Goal: Register for event/course

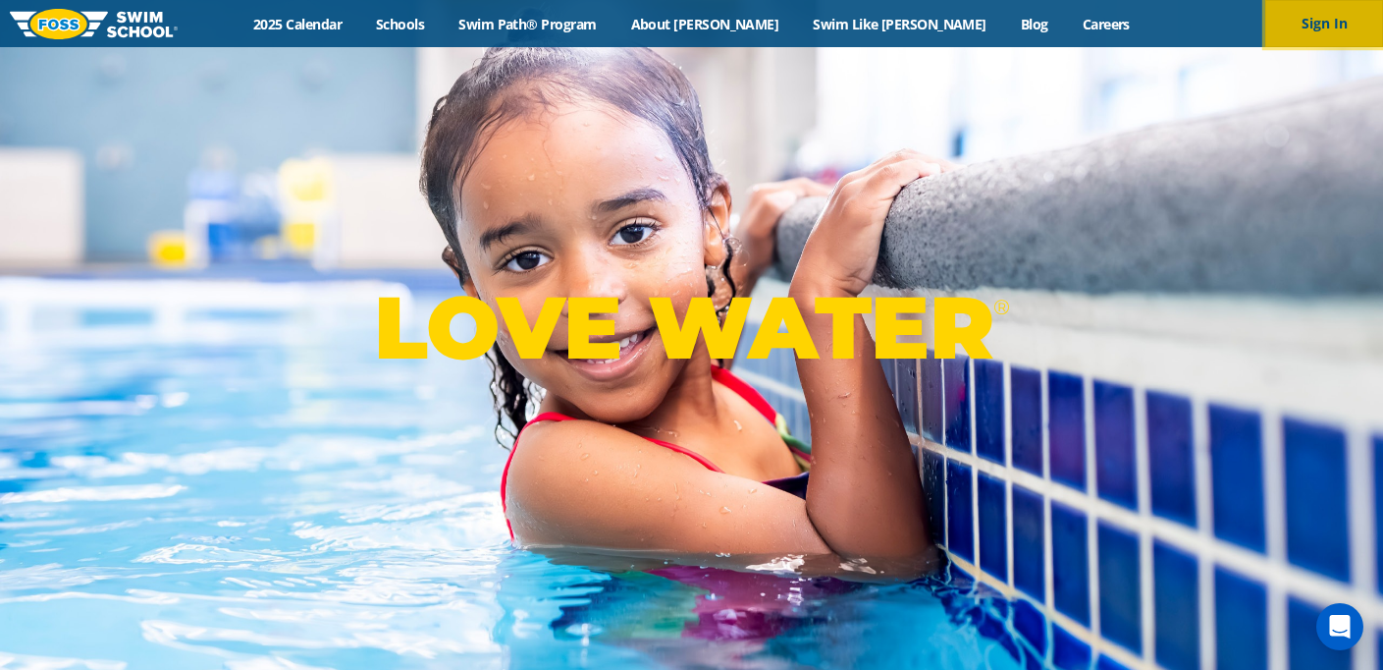
click at [1298, 17] on button "Sign In" at bounding box center [1324, 23] width 118 height 47
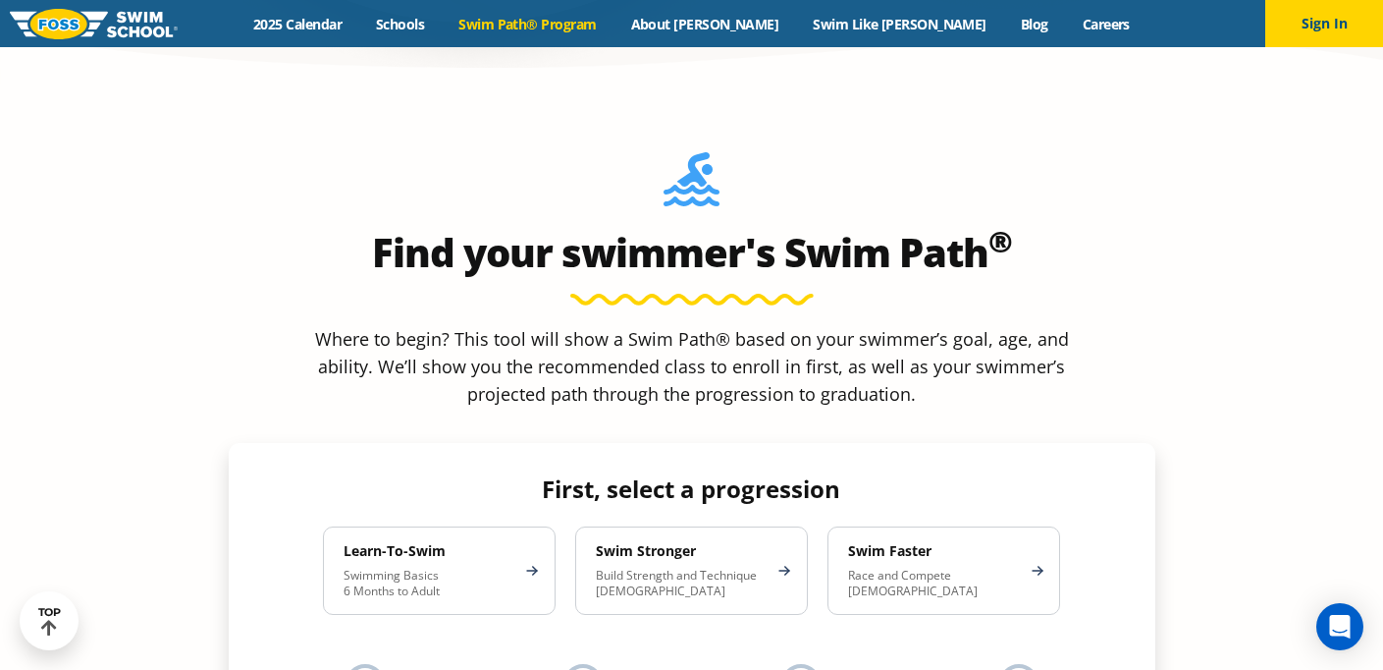
scroll to position [1704, 0]
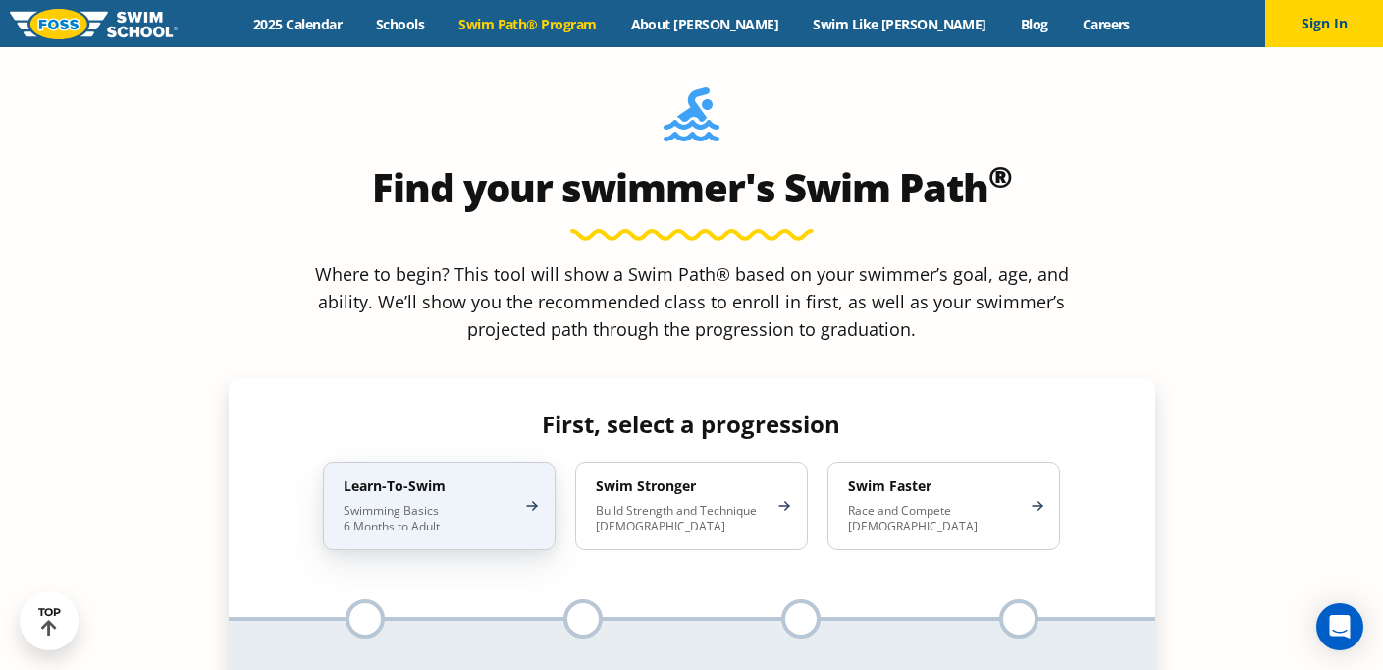
click at [510, 461] on div "Learn-To-Swim Swimming Basics 6 Months to Adult" at bounding box center [439, 505] width 233 height 88
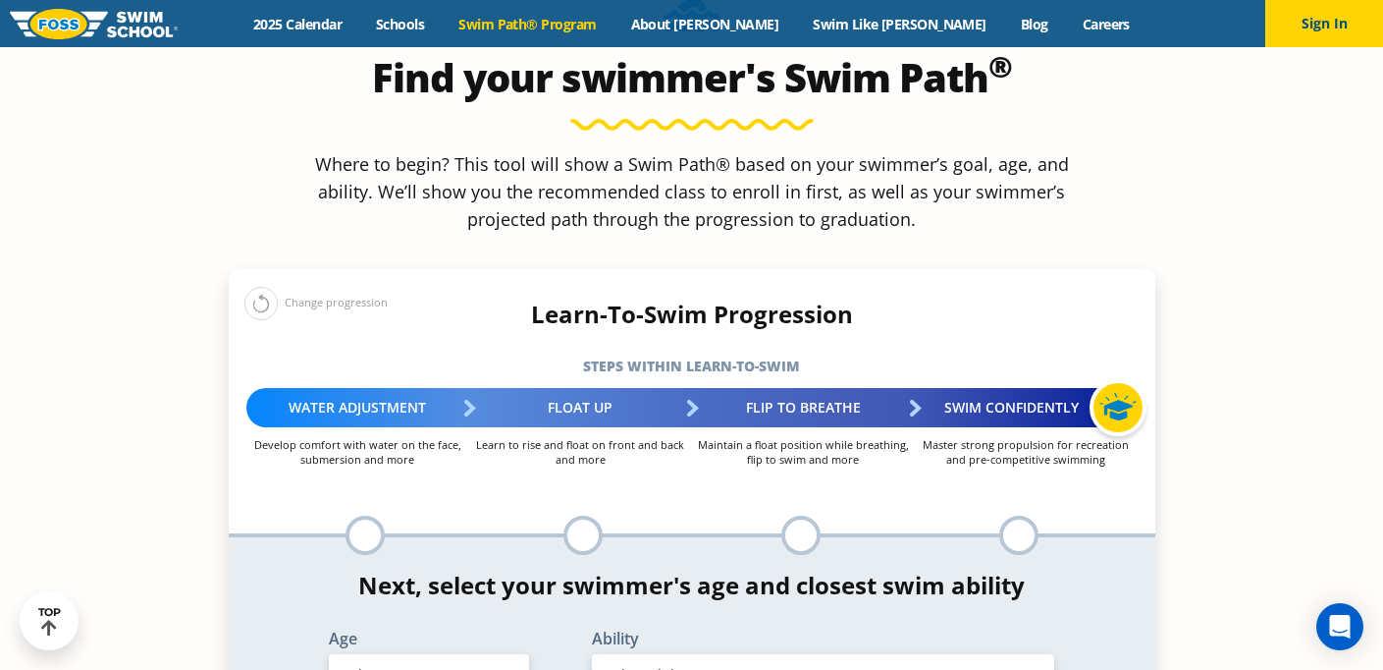
scroll to position [1811, 0]
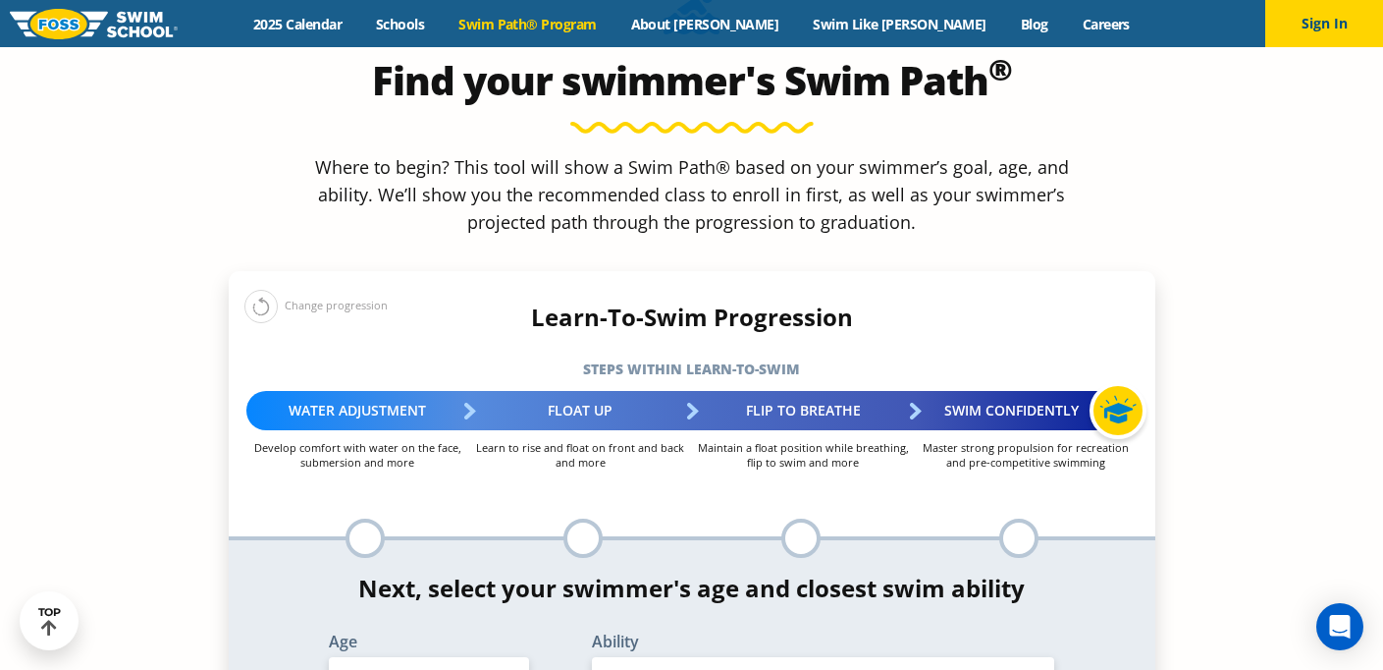
click at [691, 657] on select "Select Ability" at bounding box center [823, 677] width 463 height 41
click at [498, 657] on select "Select Age [DEMOGRAPHIC_DATA] months - 1 year 1 year 2 years 3 years 4 years 5 …" at bounding box center [429, 677] width 200 height 41
select select "6-years"
click at [715, 657] on select "Select Ability First in-water experience When in the water, reliant on a life j…" at bounding box center [823, 677] width 463 height 41
select select "6-years-in-open-water-able-to-swim-for-at-least-15-ft-back-to-safety-while-flip…"
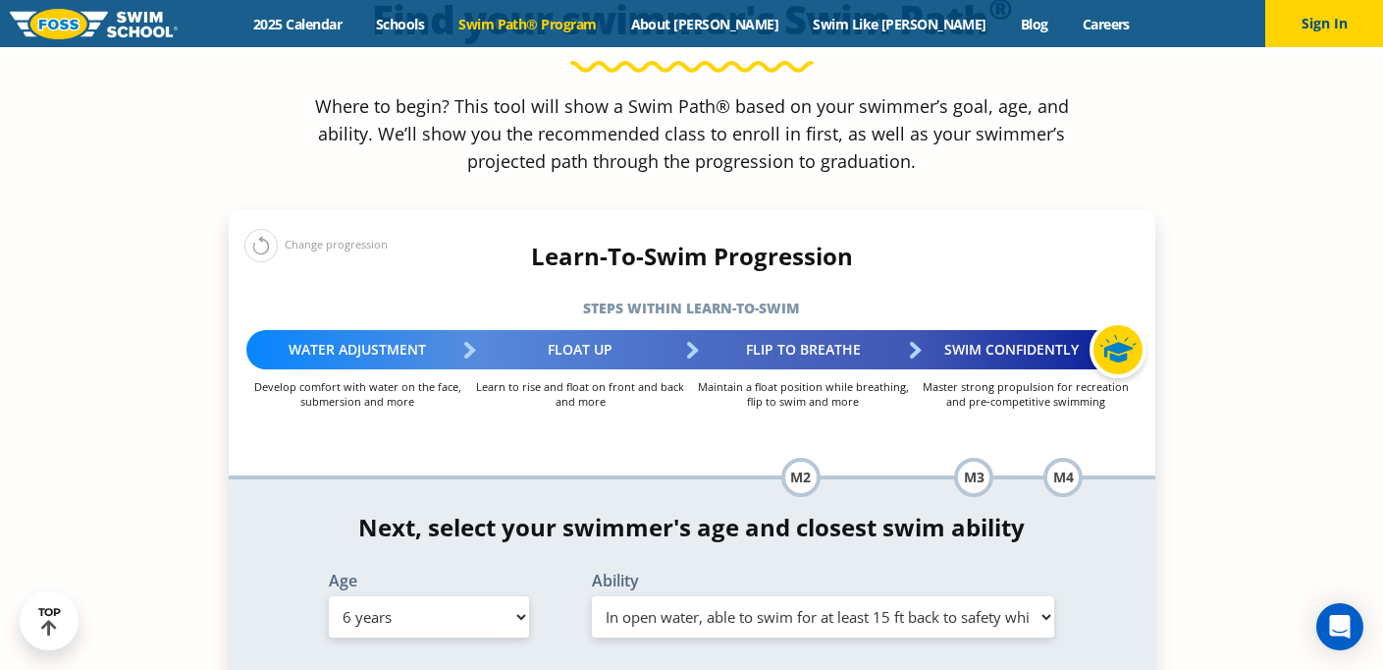
scroll to position [1867, 0]
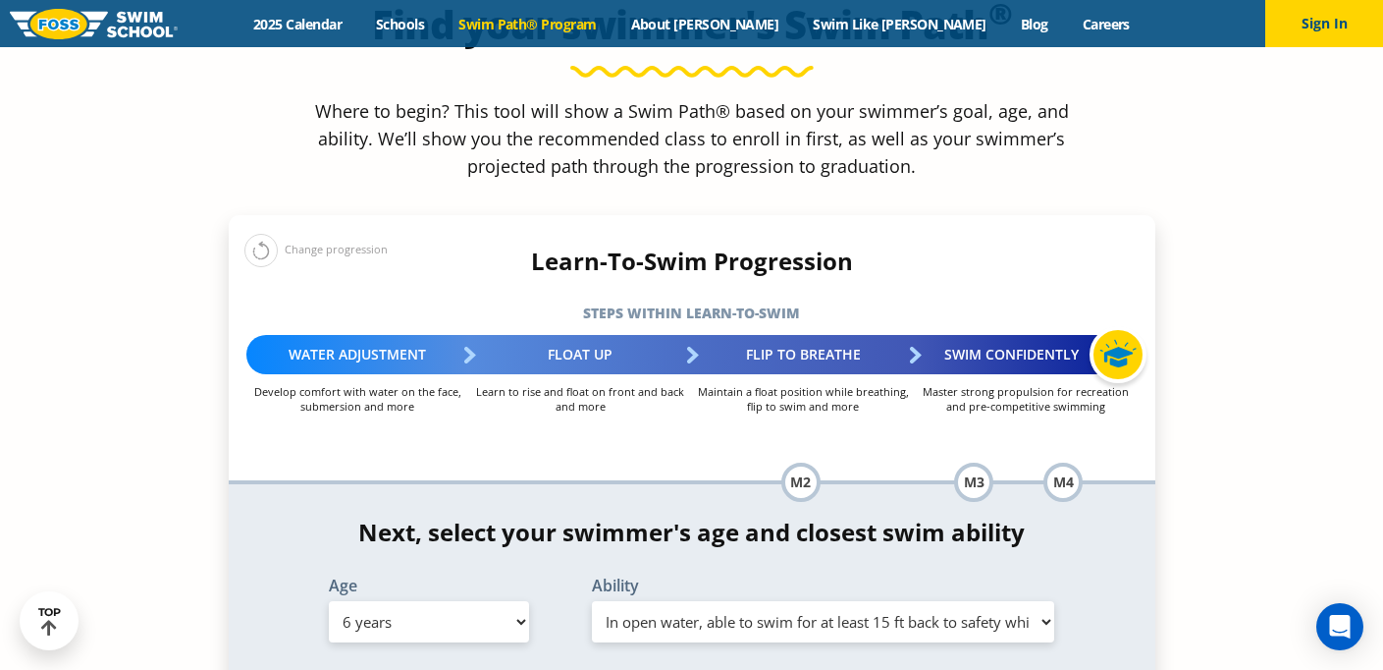
click at [833, 601] on select "Select Ability First in-water experience When in the water, reliant on a life j…" at bounding box center [823, 621] width 463 height 41
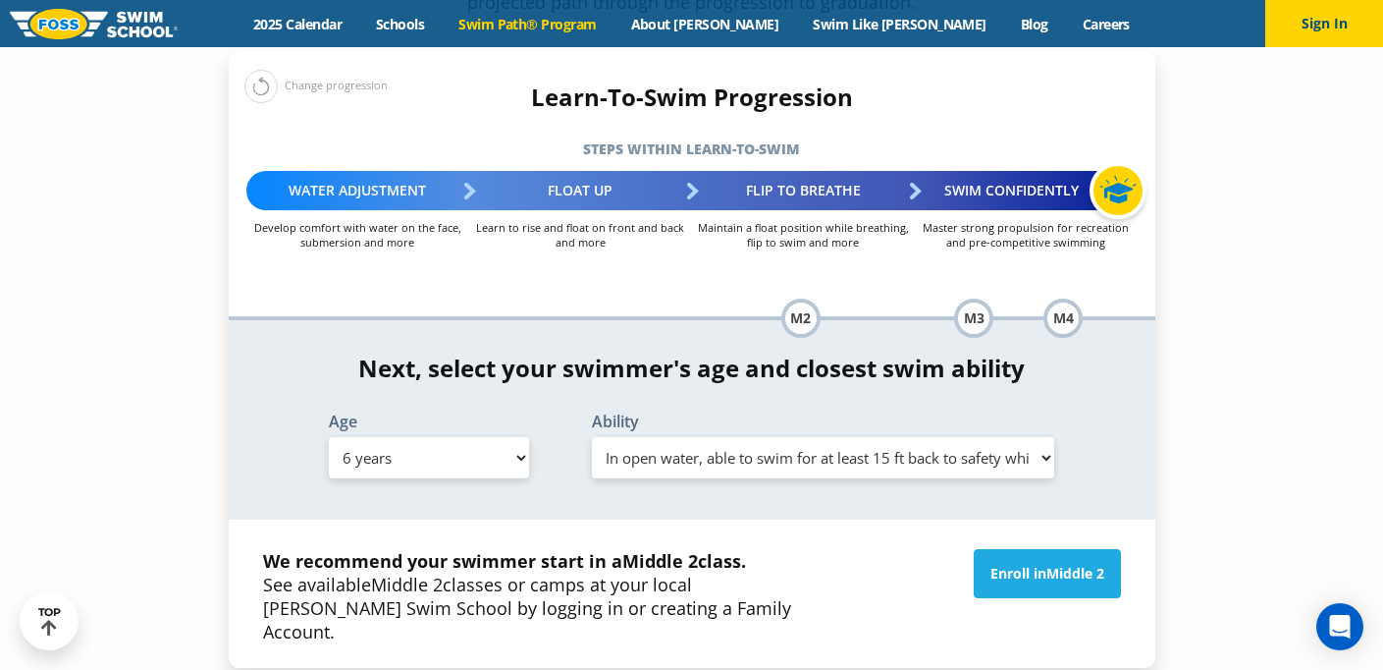
scroll to position [2034, 0]
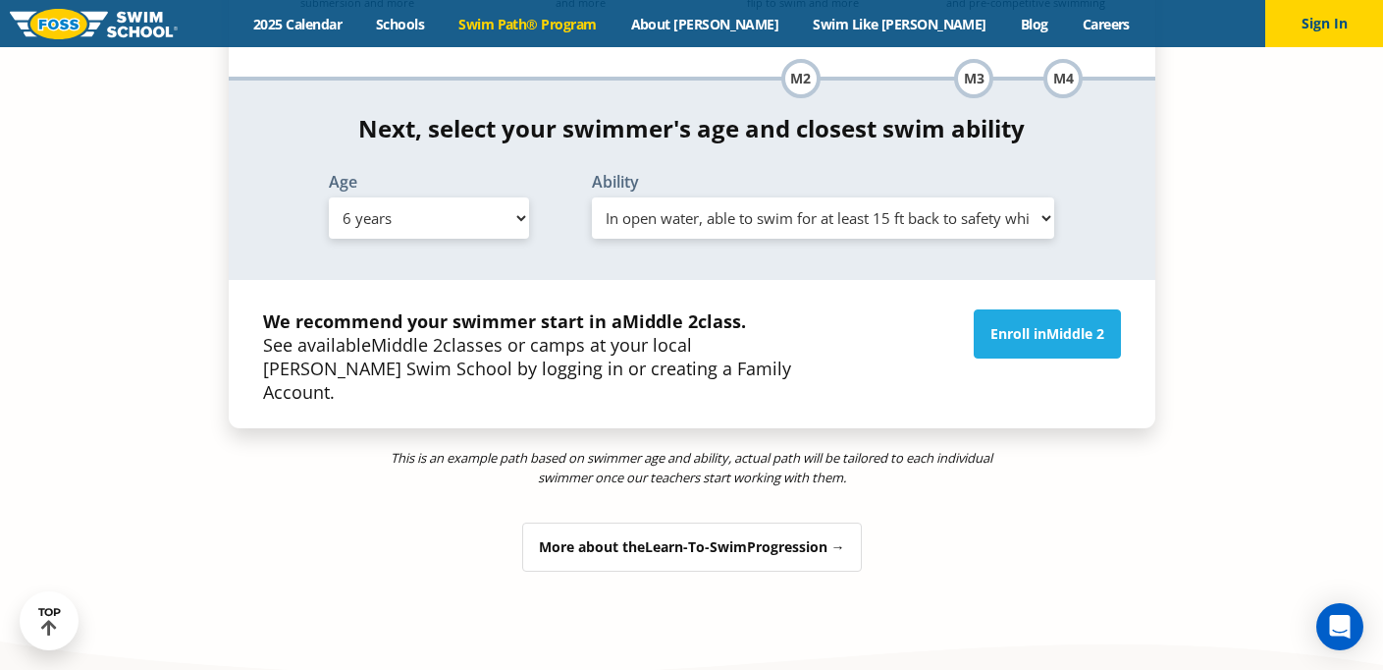
click at [810, 522] on div "More about the Learn-To-Swim Progression →" at bounding box center [692, 546] width 340 height 49
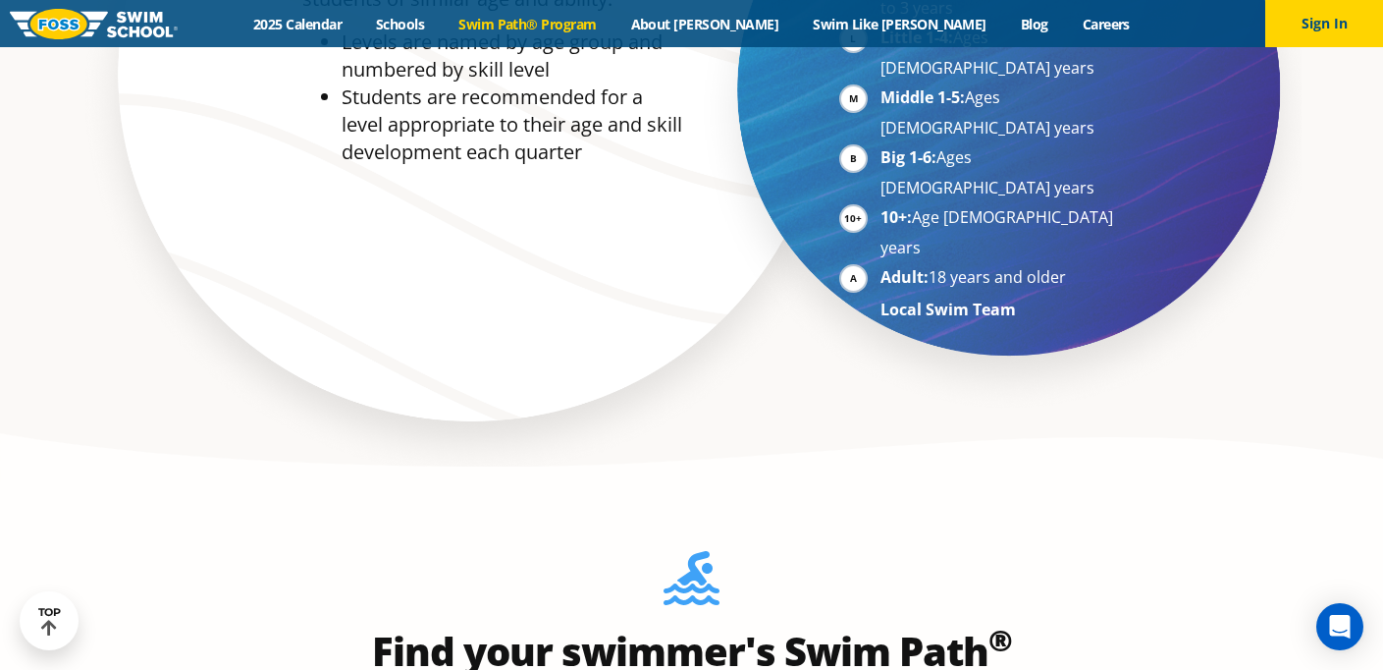
scroll to position [613, 0]
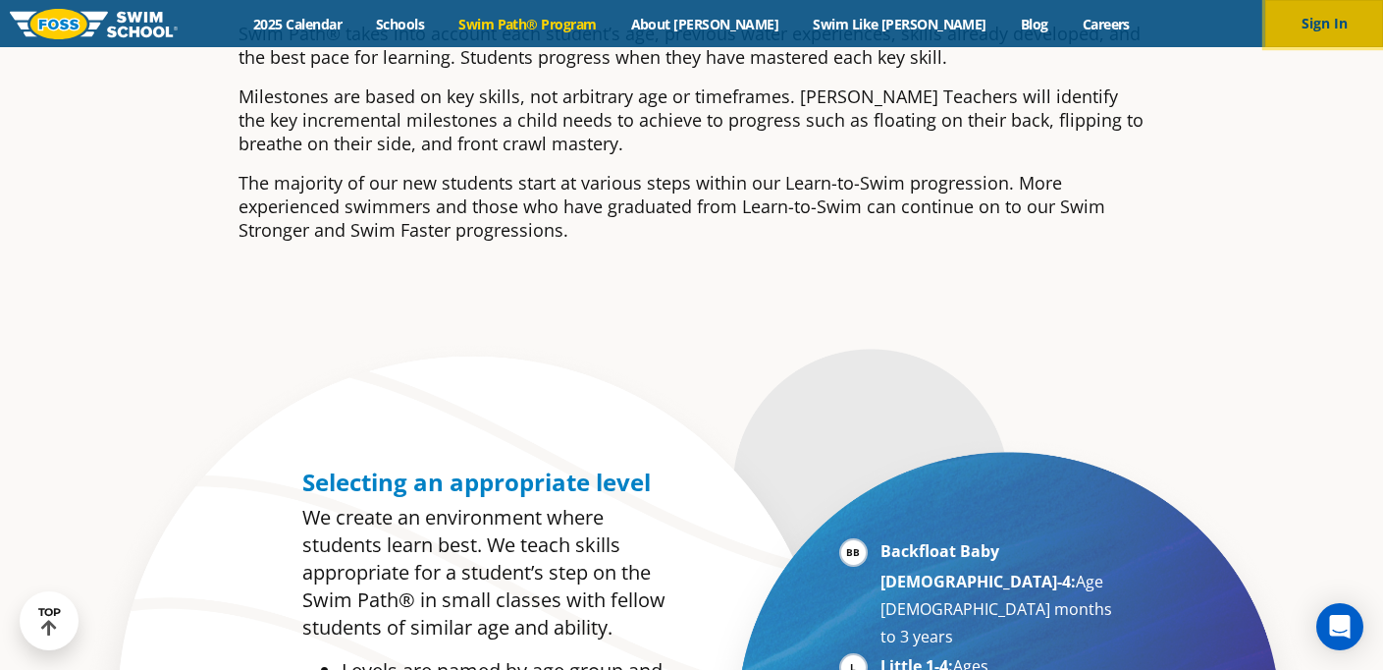
click at [1312, 28] on button "Sign In" at bounding box center [1324, 23] width 118 height 47
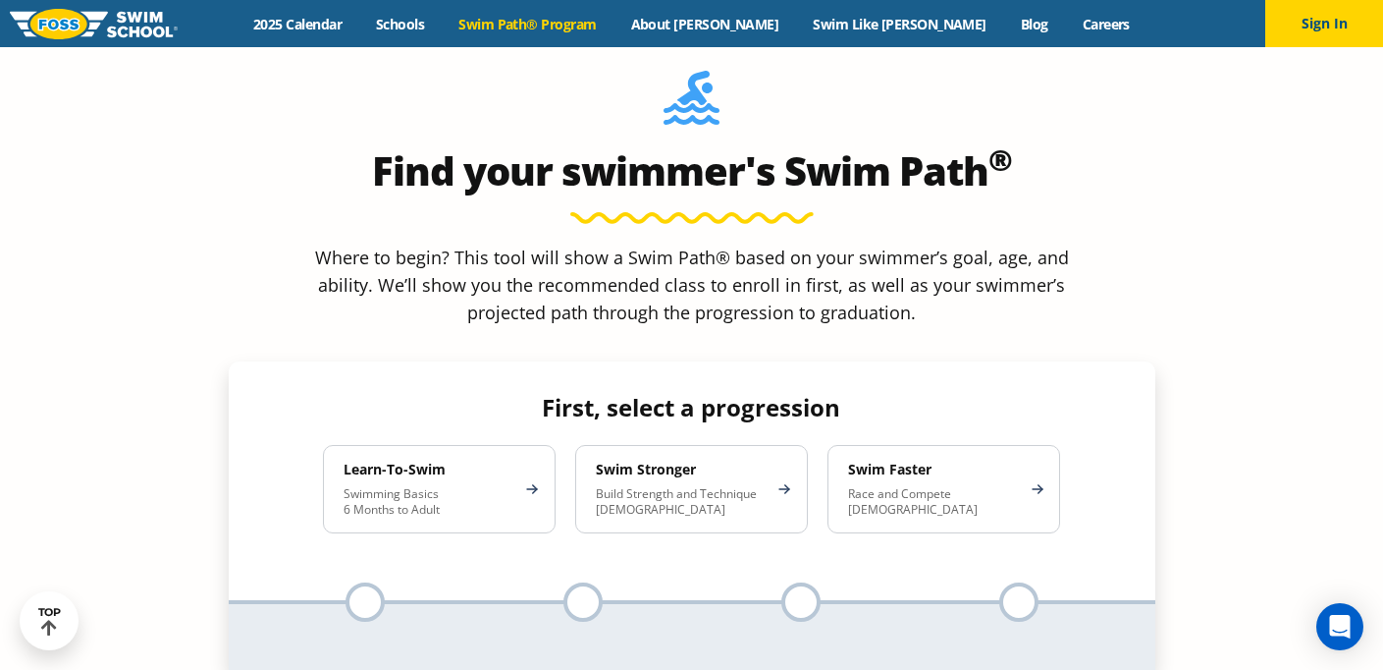
scroll to position [1722, 0]
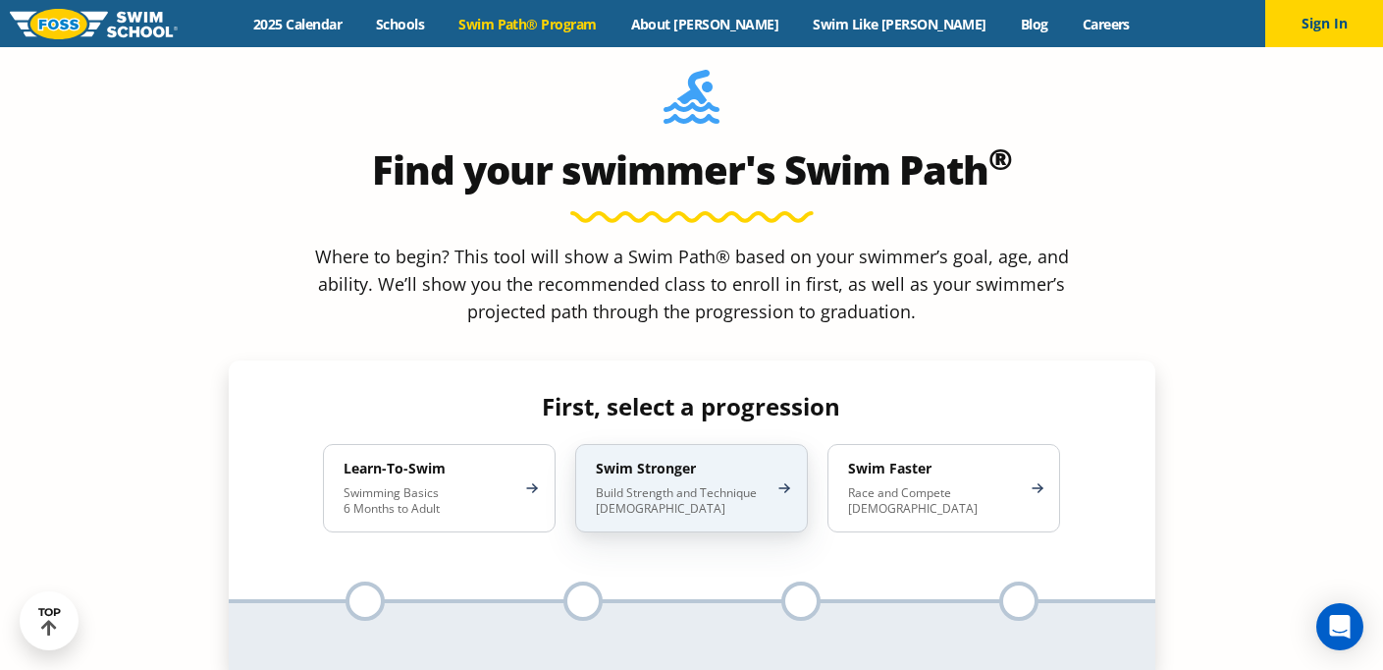
click at [648, 444] on div "Swim Stronger Build Strength and Technique 5-13 Years Old" at bounding box center [691, 488] width 233 height 88
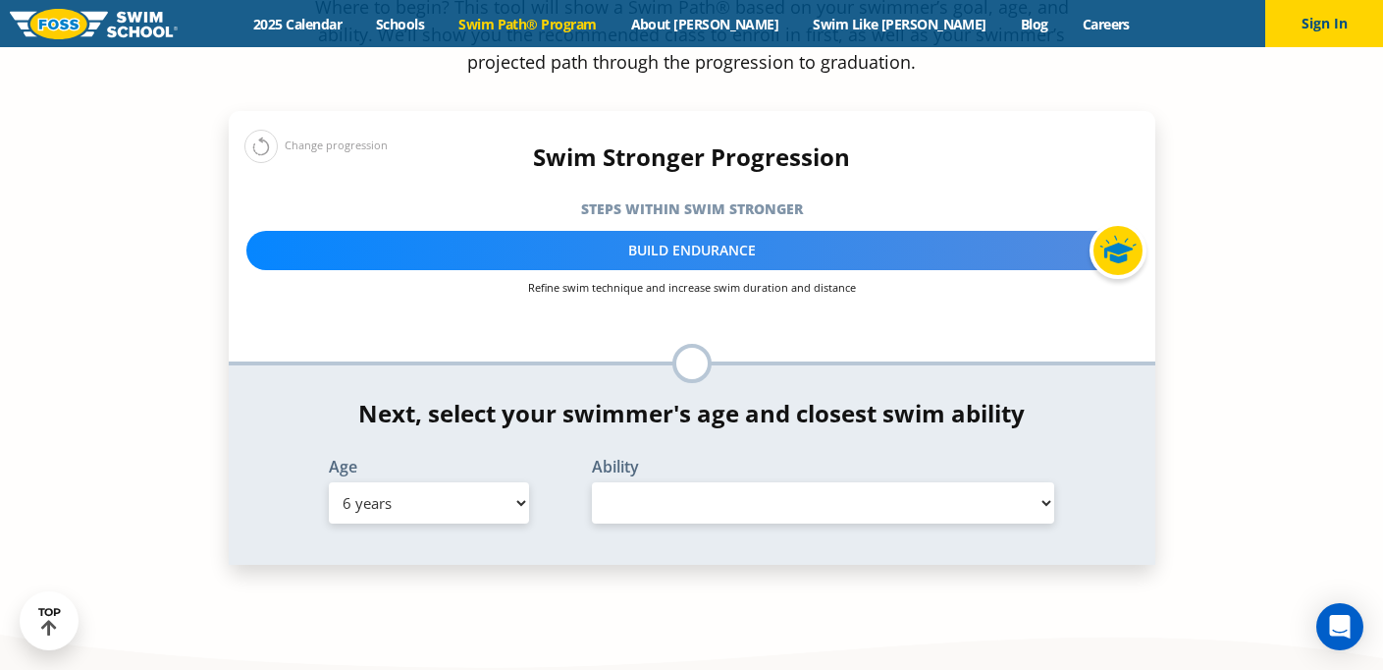
scroll to position [2010, 0]
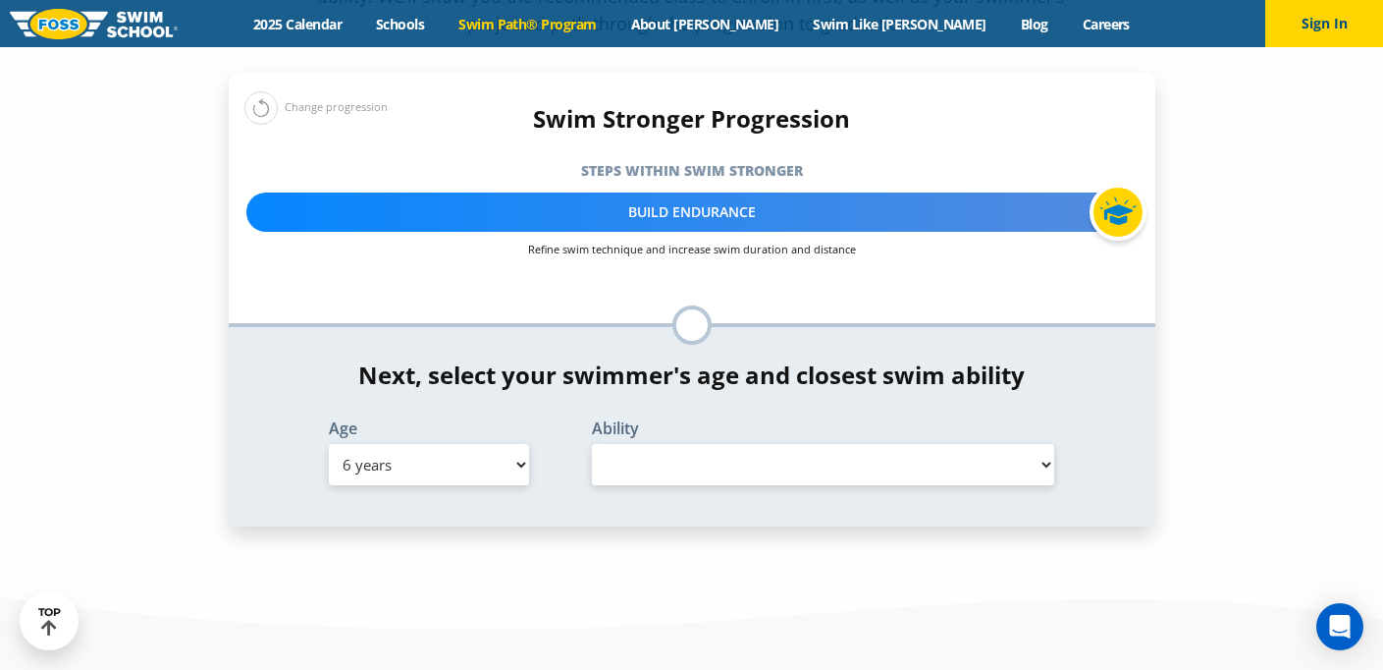
click at [618, 444] on select "Select Ability" at bounding box center [823, 464] width 463 height 41
click at [465, 444] on select "Select Age [DEMOGRAPHIC_DATA] months - 1 year 1 year 2 years 3 years 4 years 5 …" at bounding box center [429, 464] width 200 height 41
click at [461, 444] on select "Select Age [DEMOGRAPHIC_DATA] months - 1 year 1 year 2 years 3 years 4 years 5 …" at bounding box center [429, 464] width 200 height 41
select select "6-years"
click at [679, 444] on select "Select Ability First in-water experience When in the water, reliant on a life j…" at bounding box center [823, 464] width 463 height 41
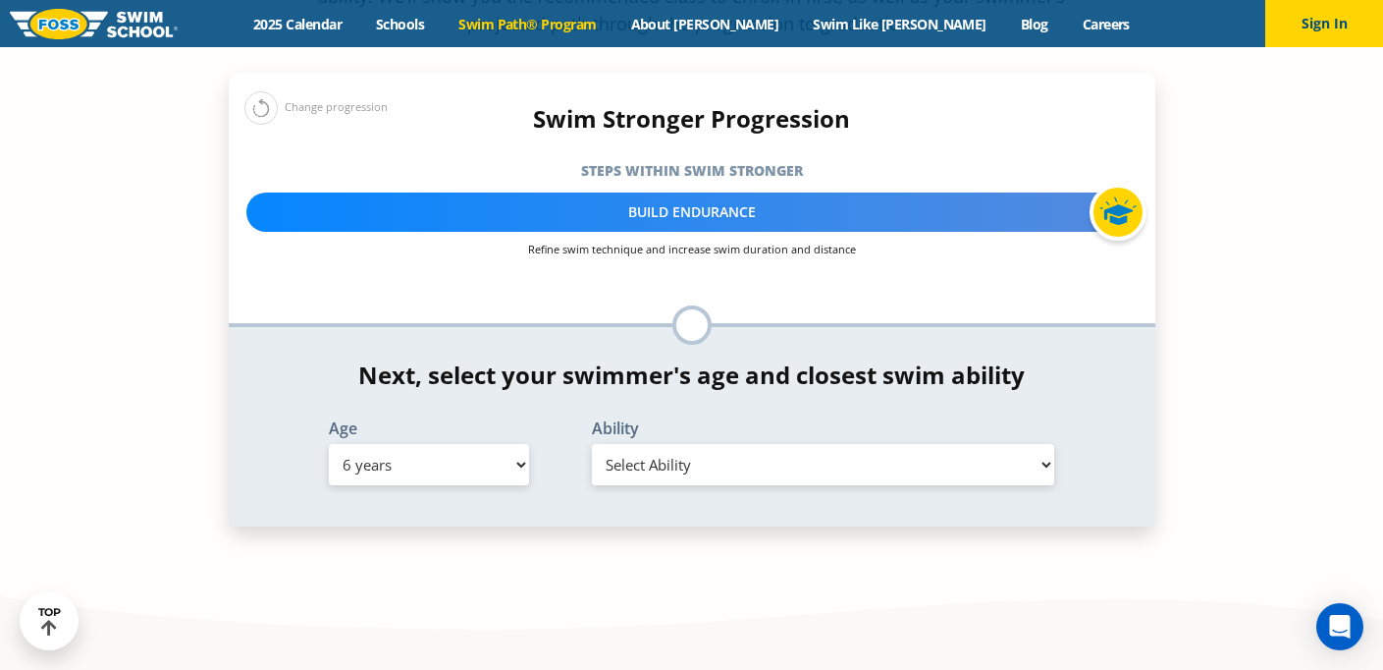
select select "6-years-in-open-water-able-to-swim-for-at-least-15-ft-back-to-safety-while-flip…"
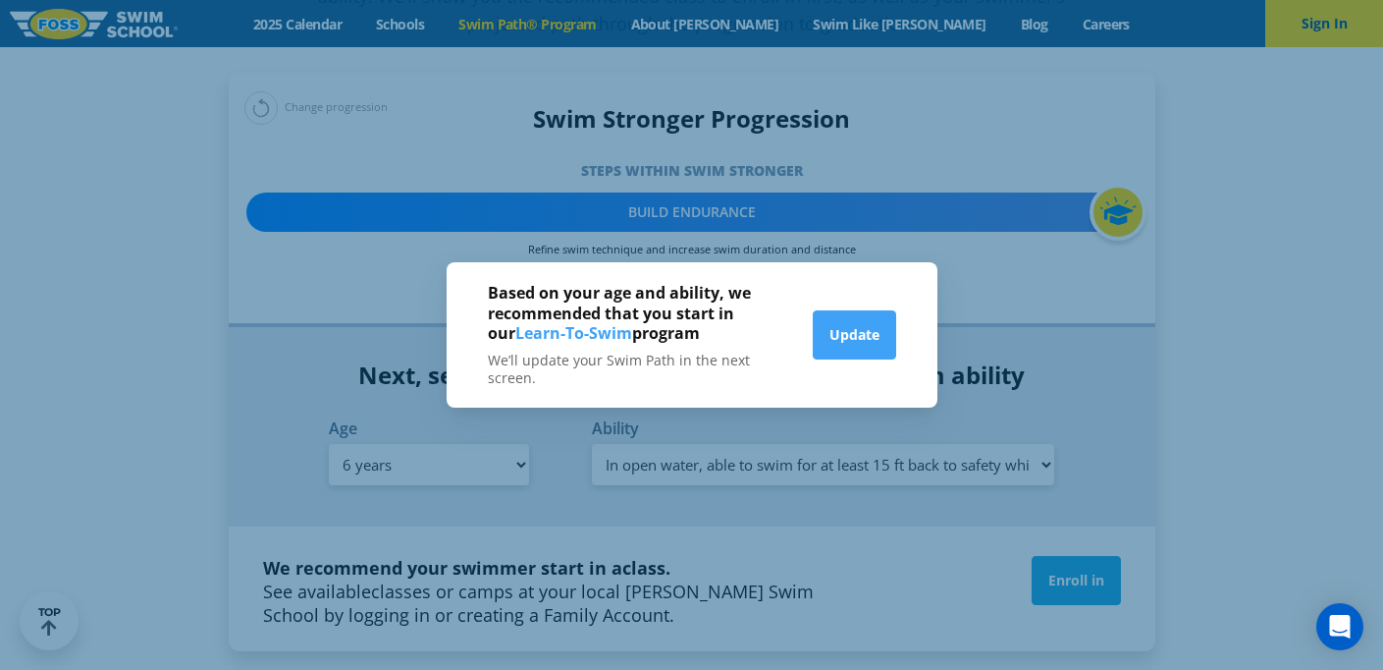
scroll to position [2024, 0]
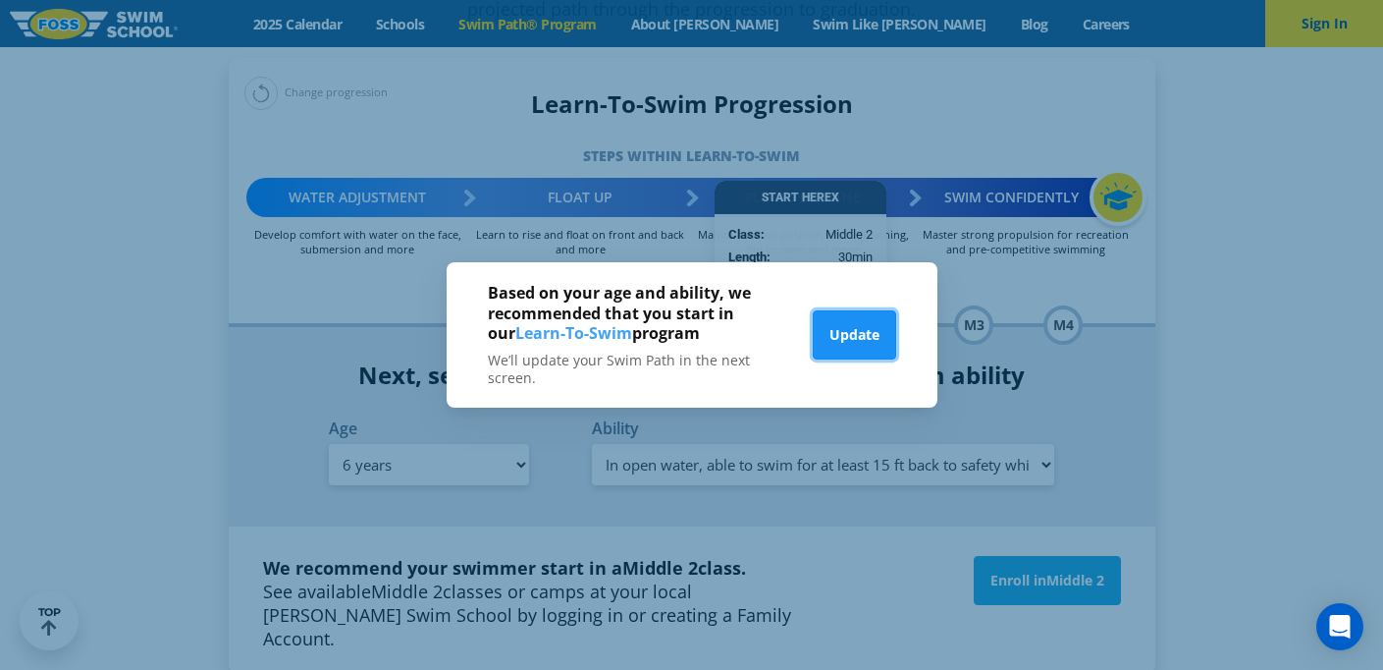
click at [841, 346] on button "Update" at bounding box center [854, 334] width 83 height 49
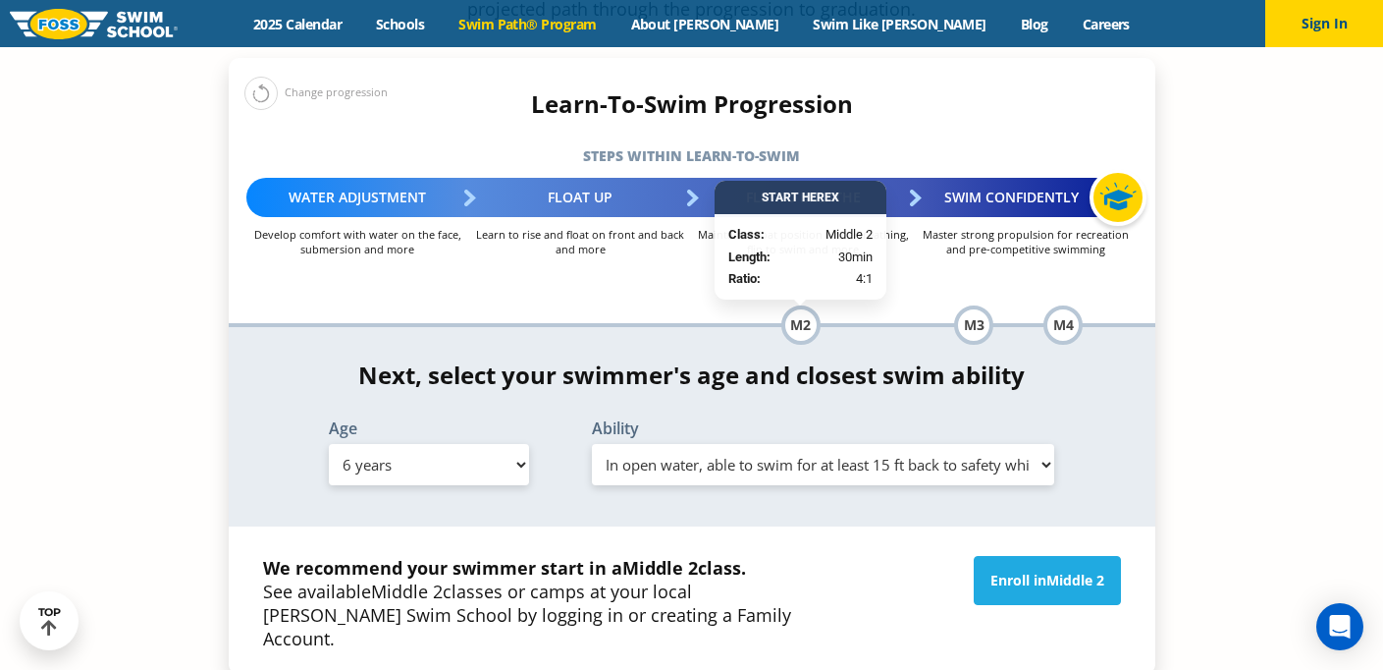
click at [826, 364] on div "*In this class, your swimmer will focus on multiple steps within the progressio…" at bounding box center [692, 426] width 927 height 199
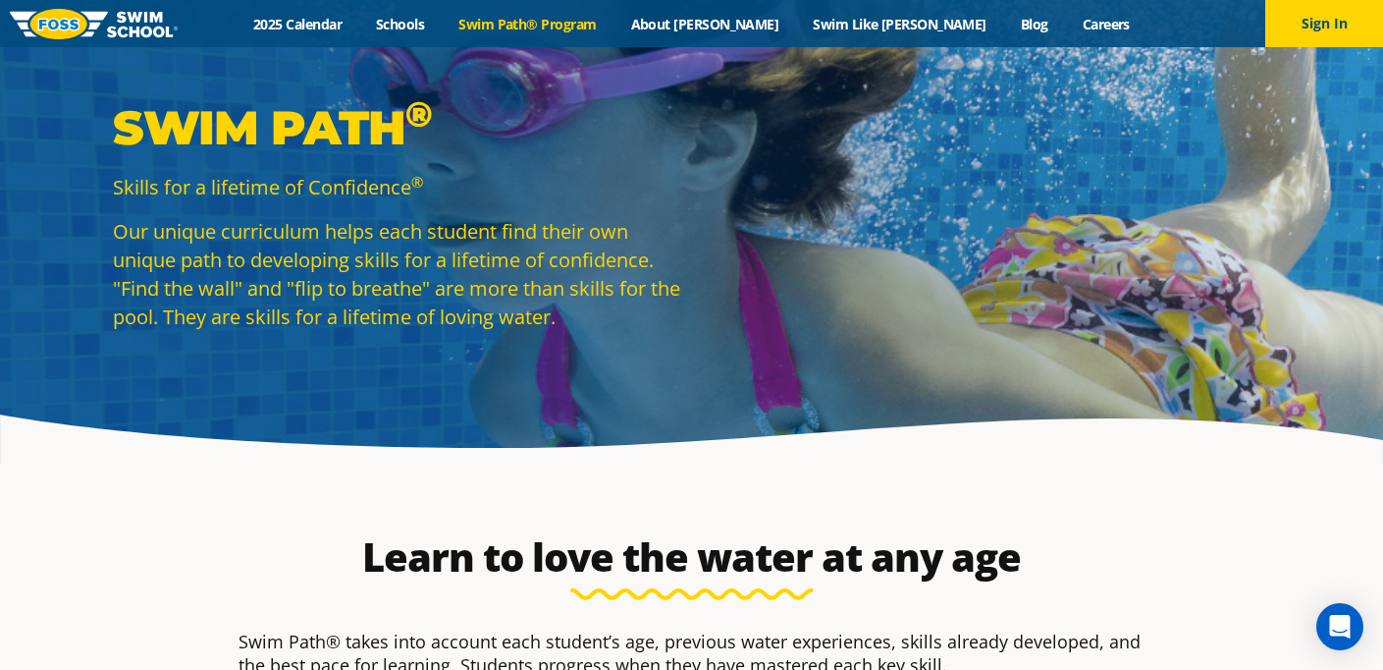
scroll to position [7, 0]
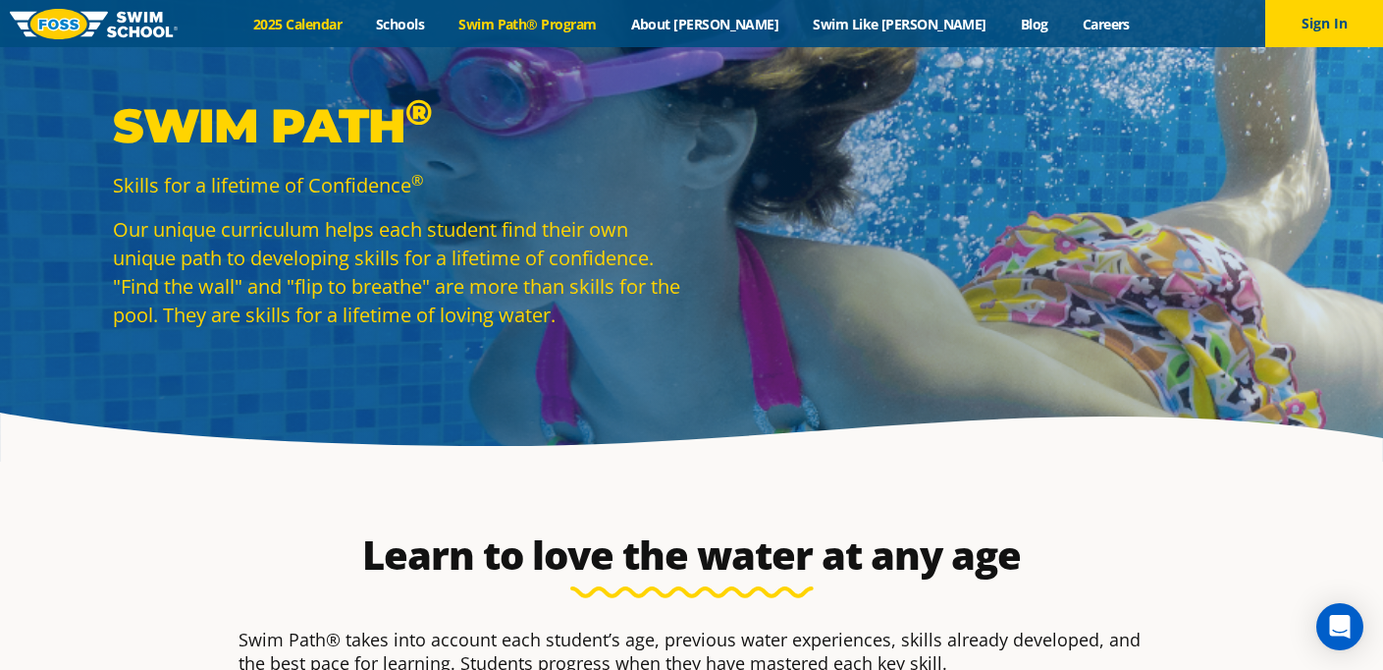
click at [327, 29] on link "2025 Calendar" at bounding box center [298, 24] width 123 height 19
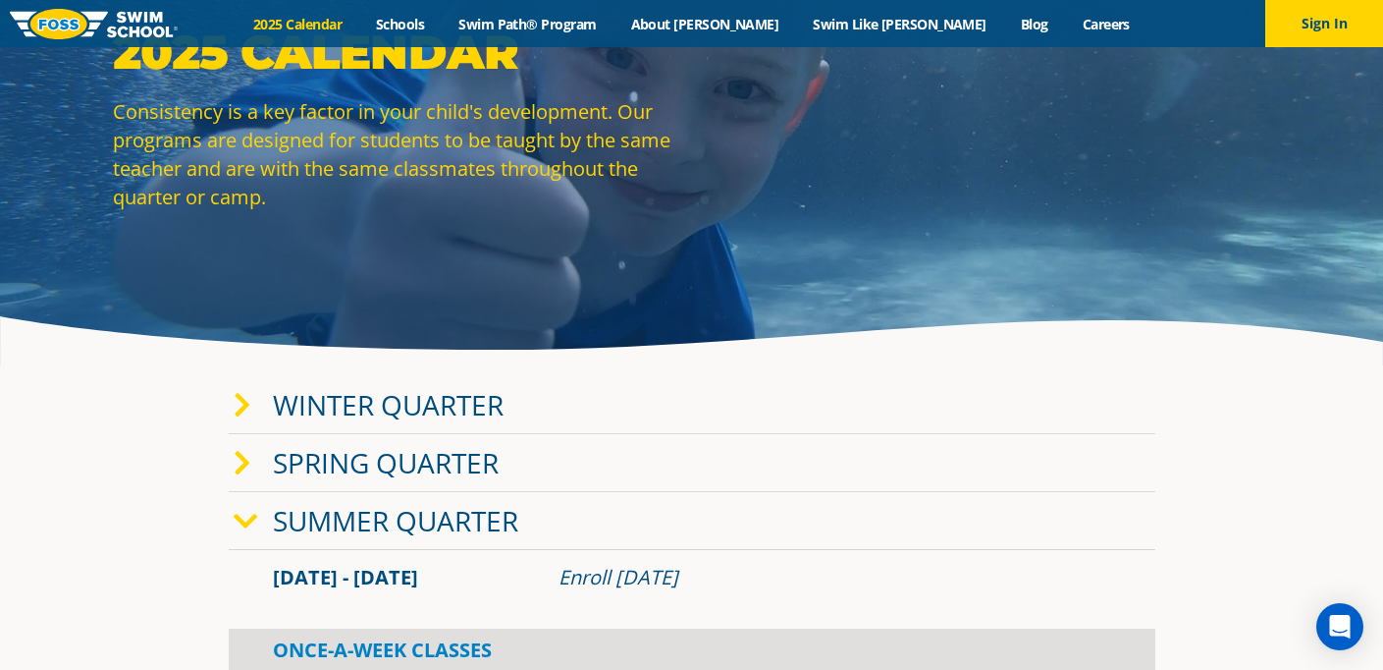
scroll to position [108, 0]
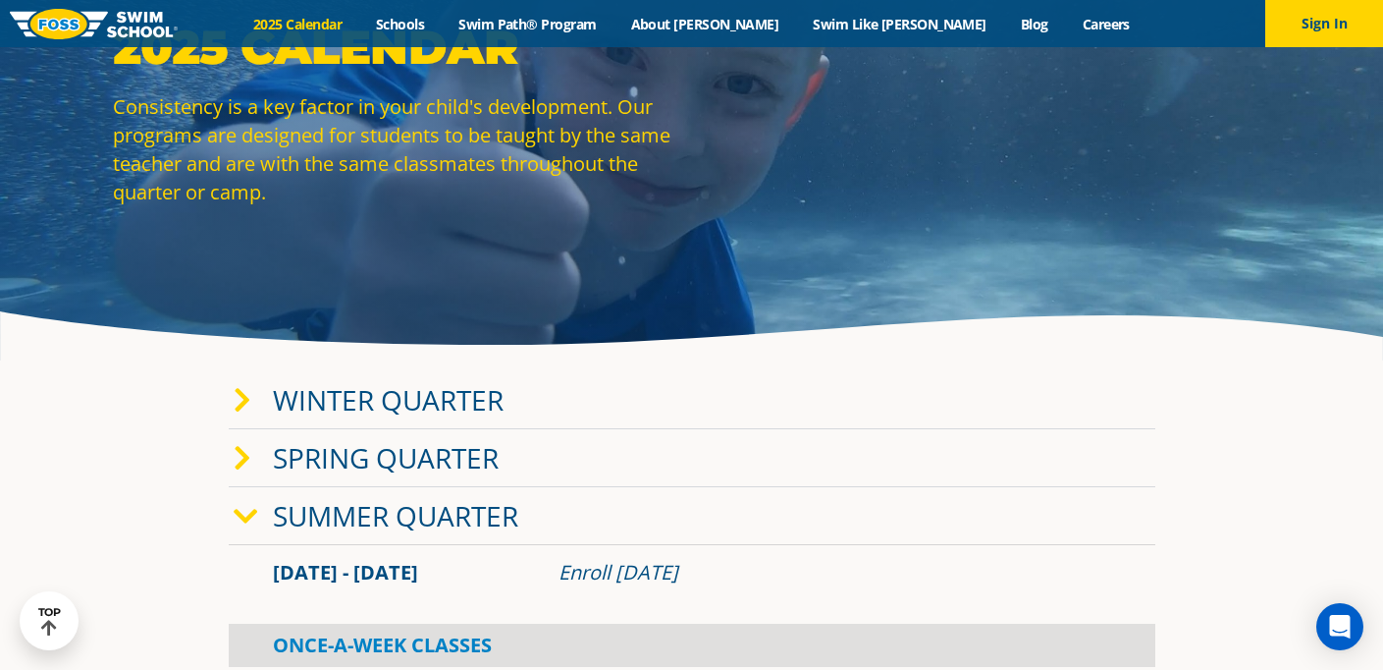
click at [242, 393] on icon at bounding box center [243, 400] width 18 height 27
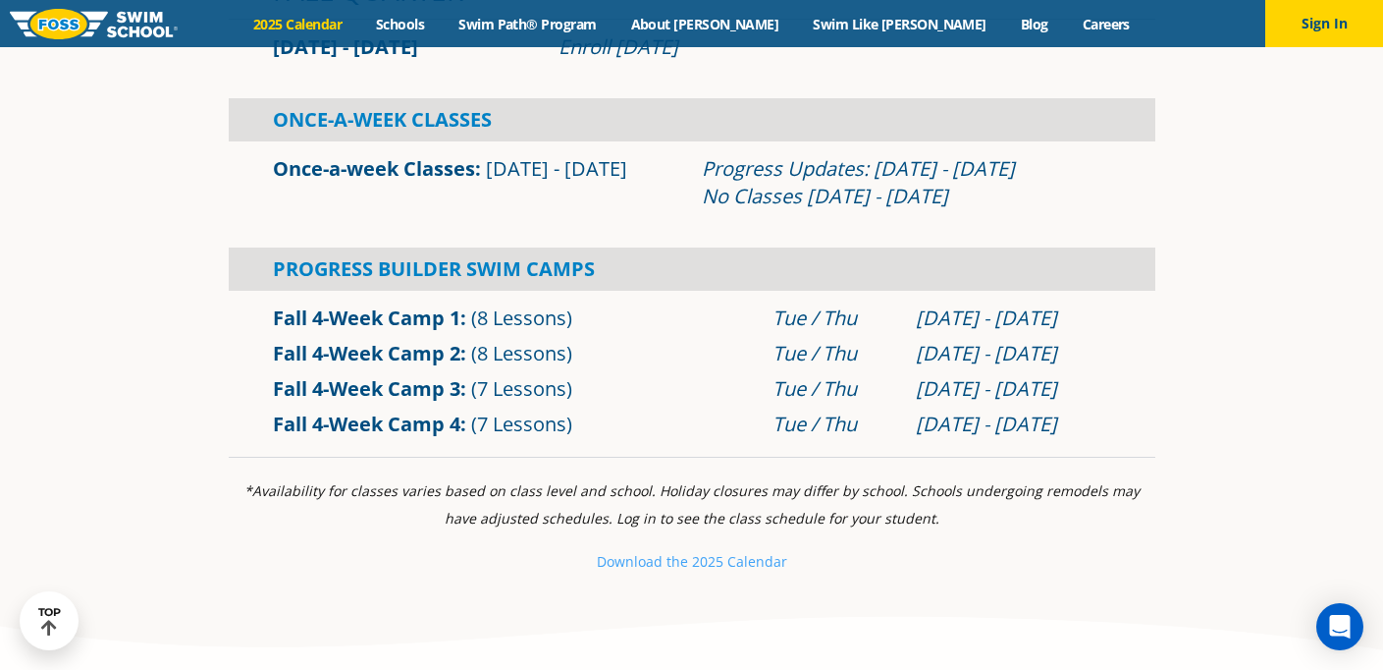
scroll to position [1644, 0]
